Goal: Information Seeking & Learning: Learn about a topic

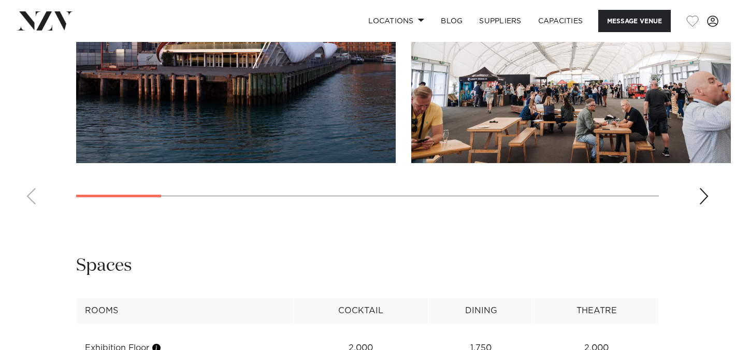
scroll to position [1113, 0]
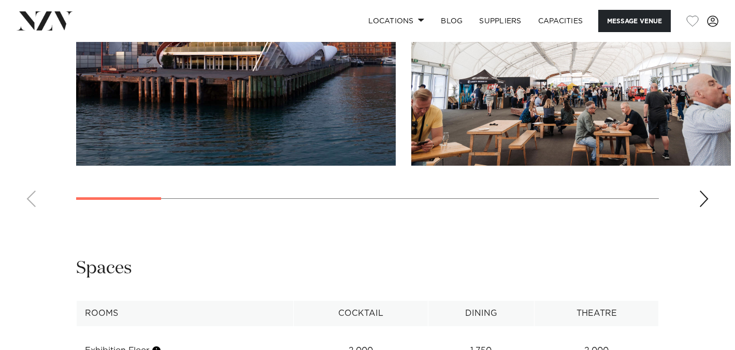
click at [702, 196] on div "Next slide" at bounding box center [703, 198] width 10 height 17
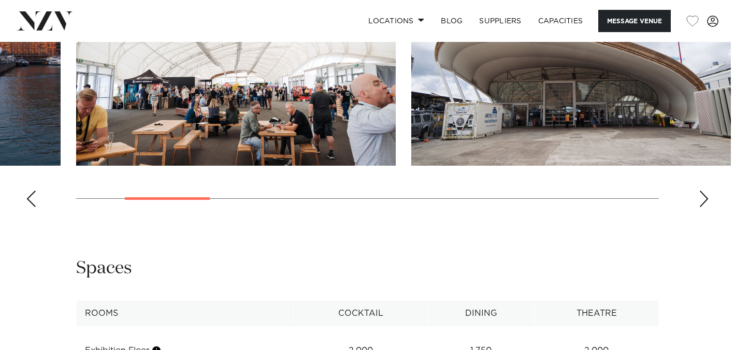
click at [702, 196] on div "Next slide" at bounding box center [703, 198] width 10 height 17
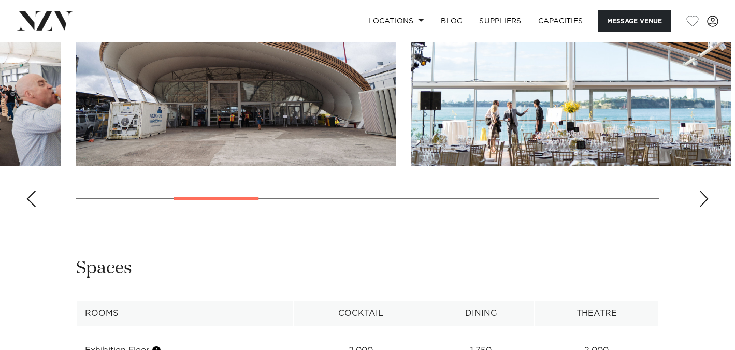
click at [702, 196] on div "Next slide" at bounding box center [703, 198] width 10 height 17
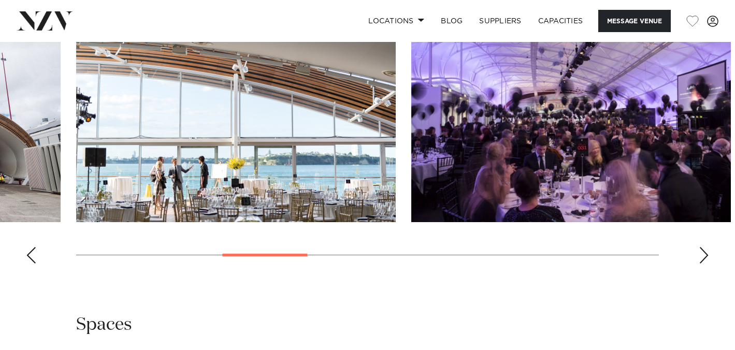
scroll to position [1056, 0]
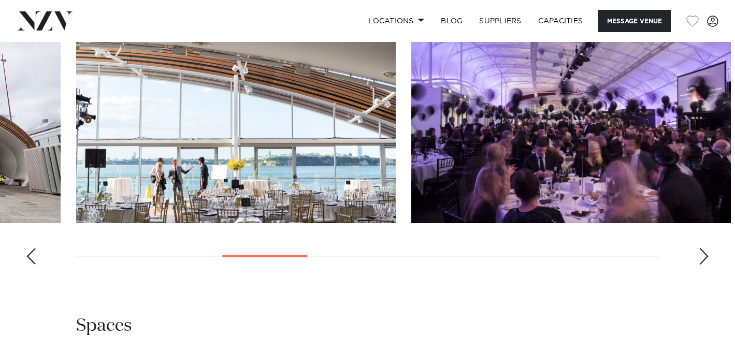
click at [703, 258] on div "Next slide" at bounding box center [703, 256] width 10 height 17
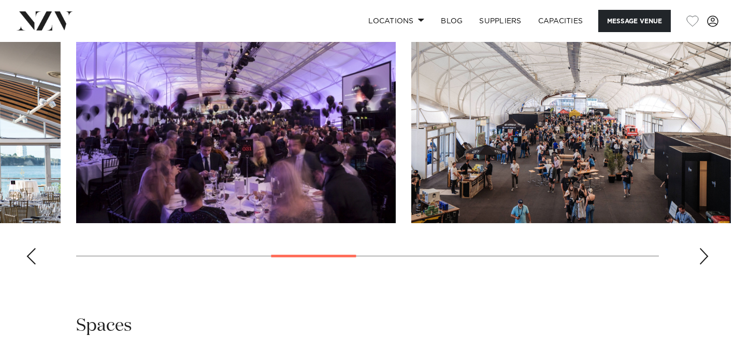
click at [703, 258] on div "Next slide" at bounding box center [703, 256] width 10 height 17
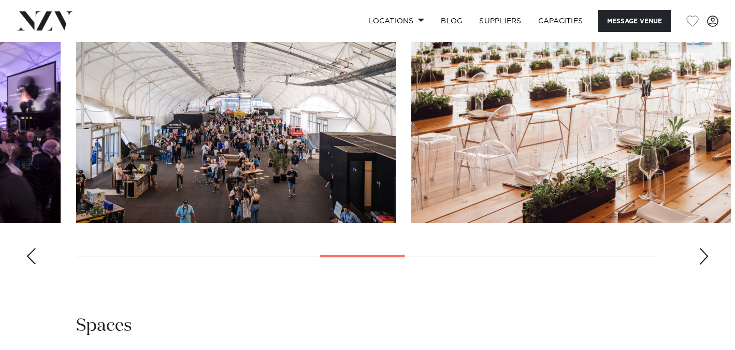
click at [703, 258] on div "Next slide" at bounding box center [703, 256] width 10 height 17
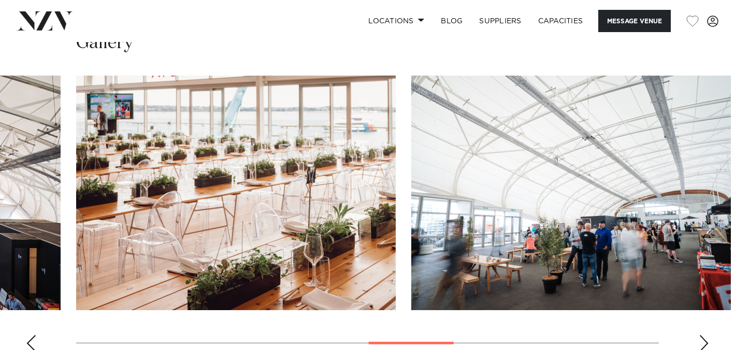
scroll to position [1018, 0]
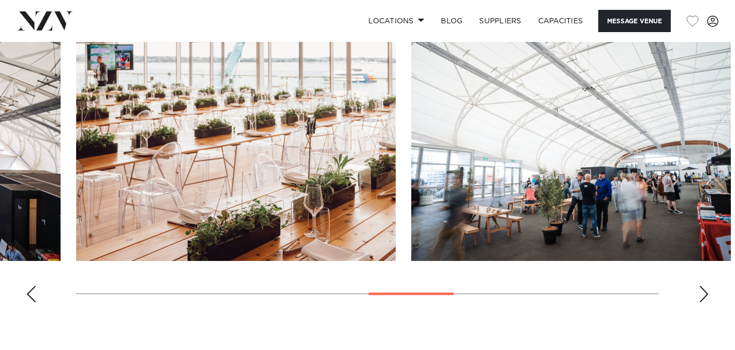
click at [698, 290] on swiper-container at bounding box center [367, 168] width 735 height 284
click at [706, 292] on div "Next slide" at bounding box center [703, 294] width 10 height 17
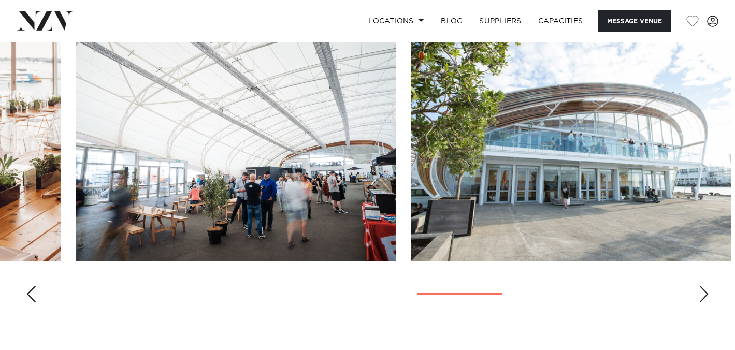
click at [706, 292] on div "Next slide" at bounding box center [703, 294] width 10 height 17
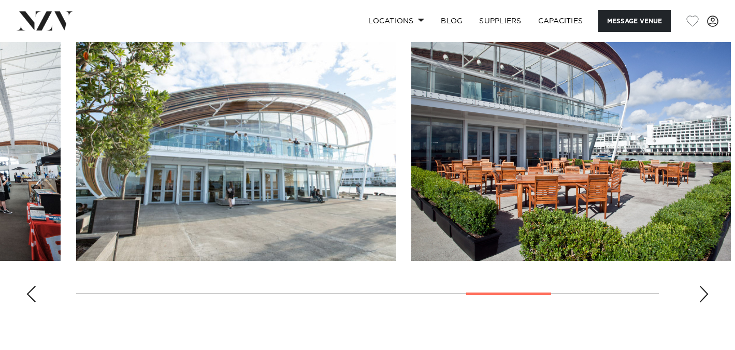
click at [706, 292] on div "Next slide" at bounding box center [703, 294] width 10 height 17
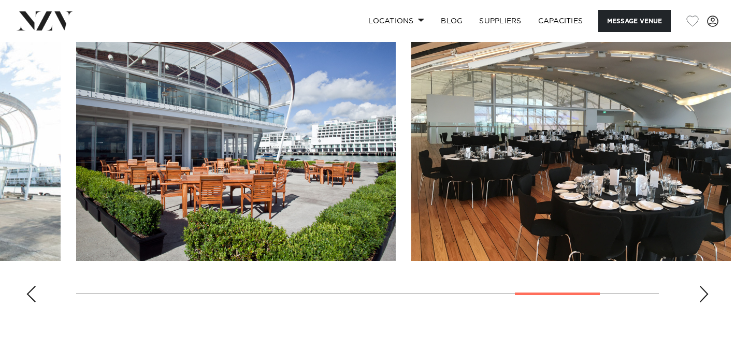
click at [706, 292] on div "Next slide" at bounding box center [703, 294] width 10 height 17
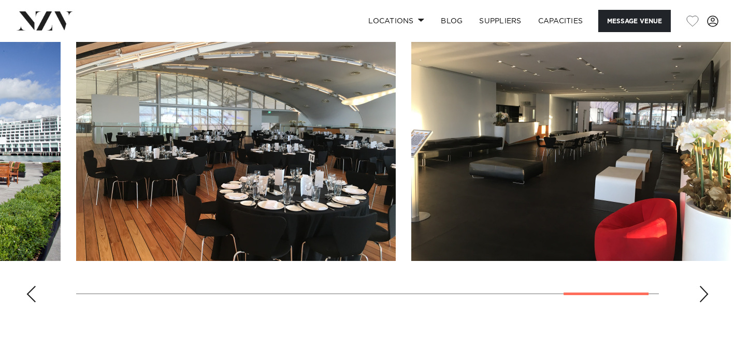
click at [706, 292] on div "Next slide" at bounding box center [703, 294] width 10 height 17
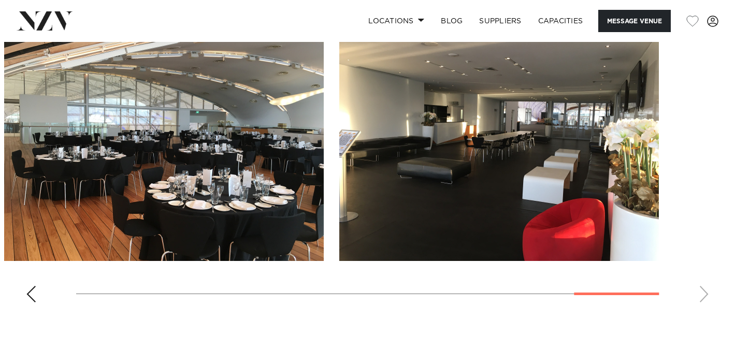
click at [706, 292] on swiper-container at bounding box center [367, 168] width 735 height 284
